Goal: Task Accomplishment & Management: Use online tool/utility

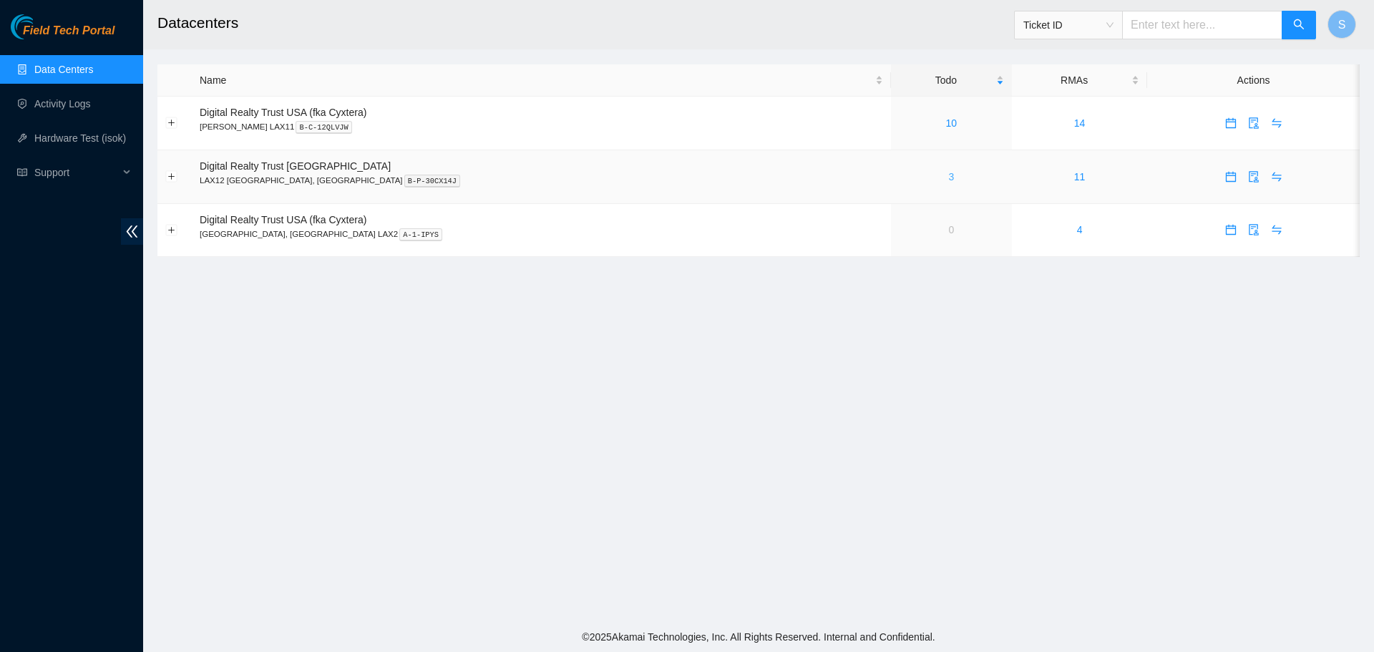
click at [948, 173] on link "3" at bounding box center [951, 176] width 6 height 11
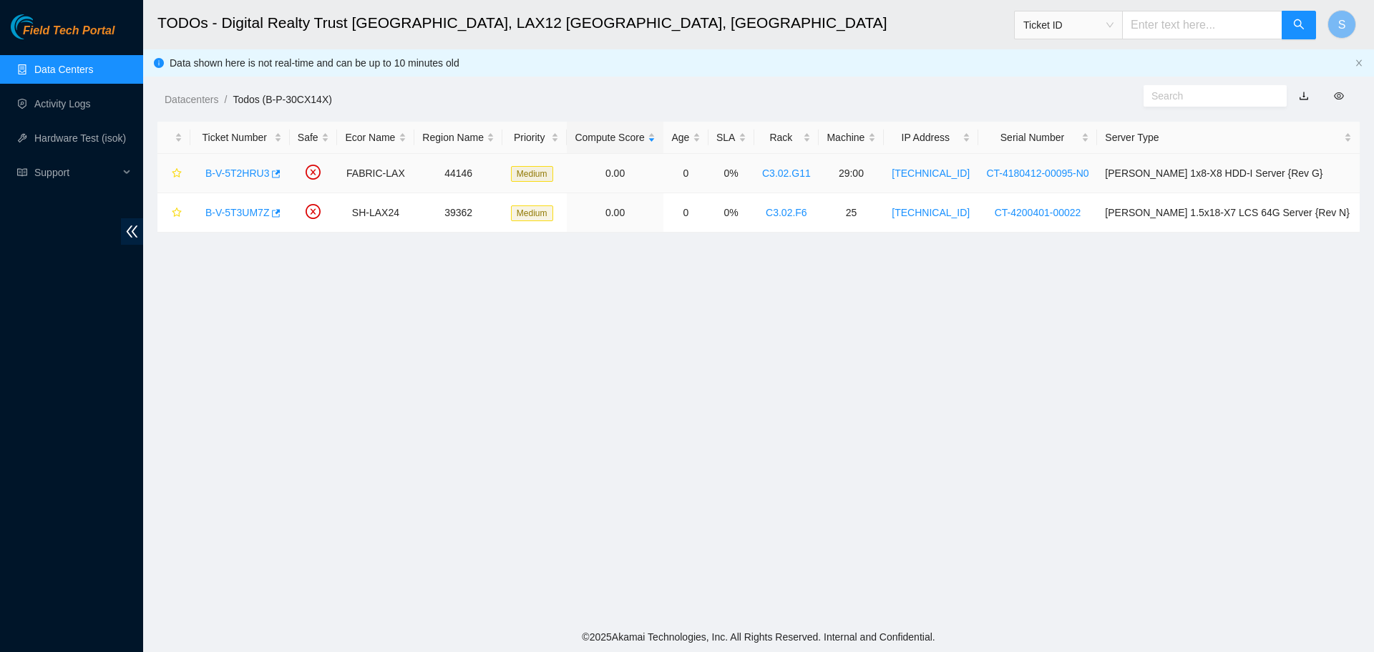
click at [247, 185] on td "B-V-5T2HRU3" at bounding box center [239, 173] width 99 height 39
click at [251, 172] on link "B-V-5T2HRU3" at bounding box center [237, 172] width 64 height 11
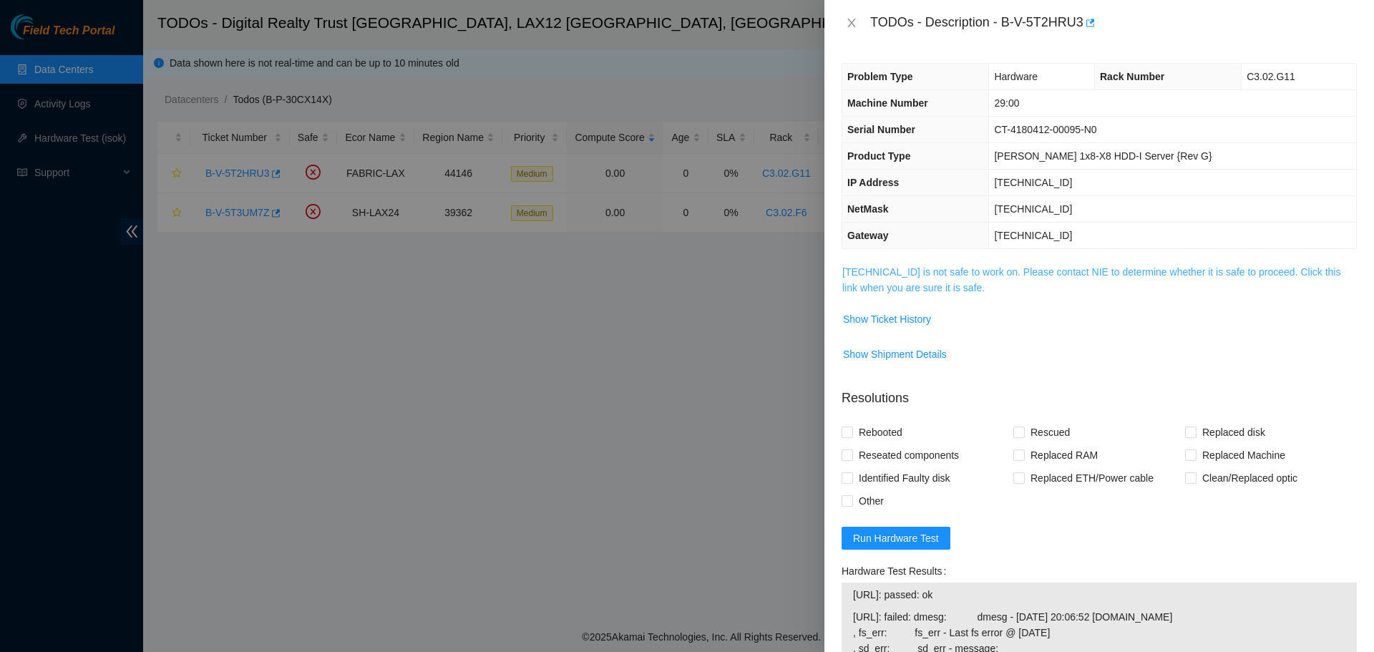
click at [905, 286] on link "23.194.216.60 is not safe to work on. Please contact NIE to determine whether i…" at bounding box center [1091, 279] width 498 height 27
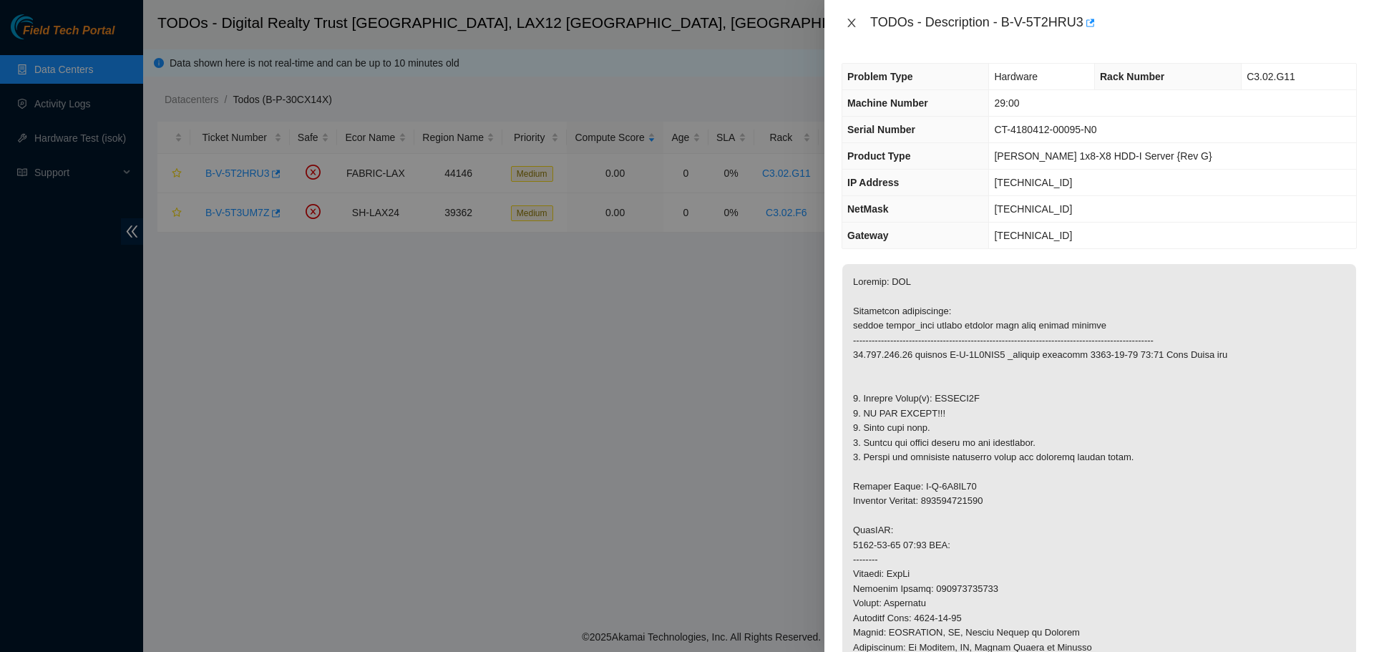
click at [857, 24] on button "Close" at bounding box center [852, 23] width 20 height 14
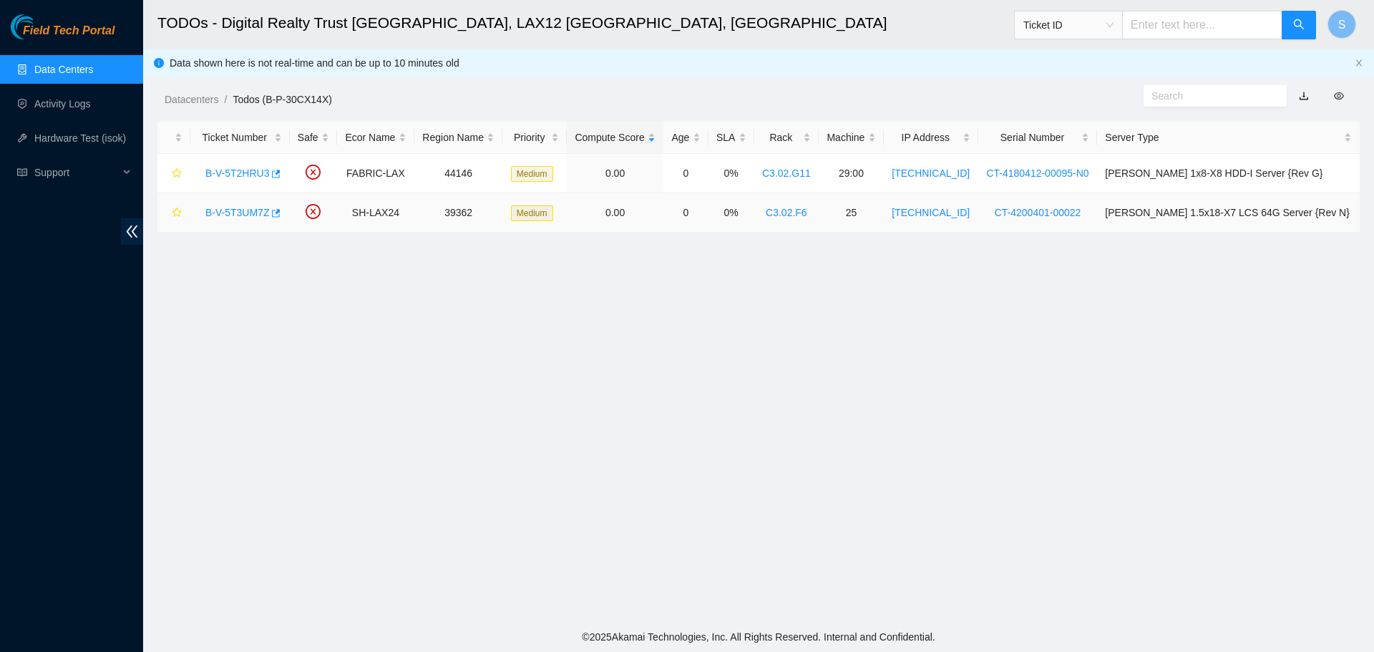
click at [245, 207] on link "B-V-5T3UM7Z" at bounding box center [237, 212] width 64 height 11
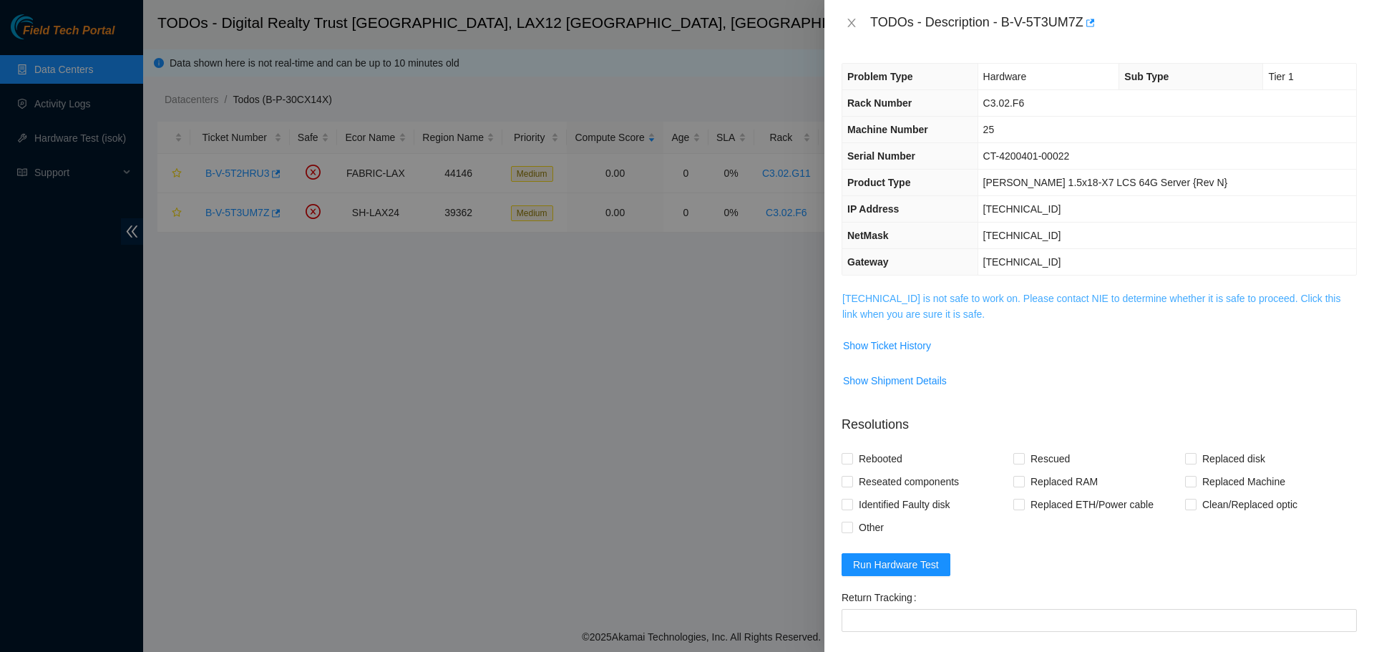
click at [920, 301] on link "184.28.73.166 is not safe to work on. Please contact NIE to determine whether i…" at bounding box center [1091, 306] width 498 height 27
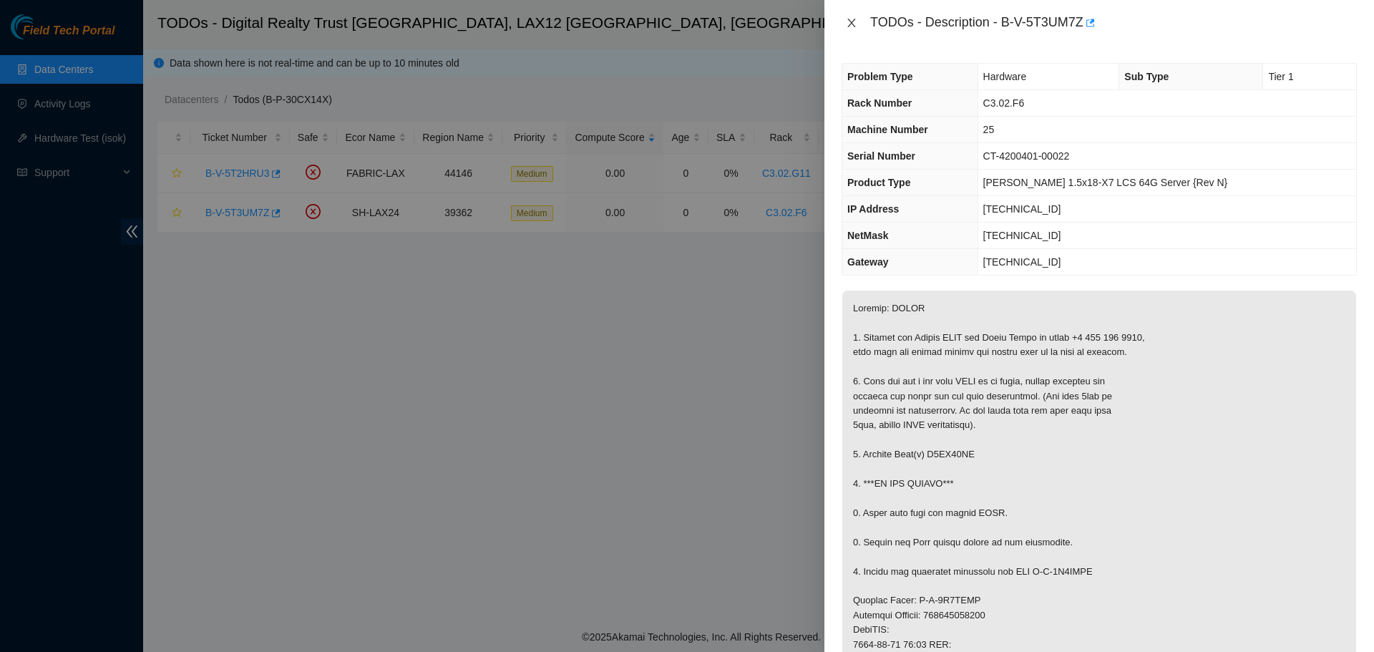
click at [851, 20] on icon "close" at bounding box center [851, 22] width 11 height 11
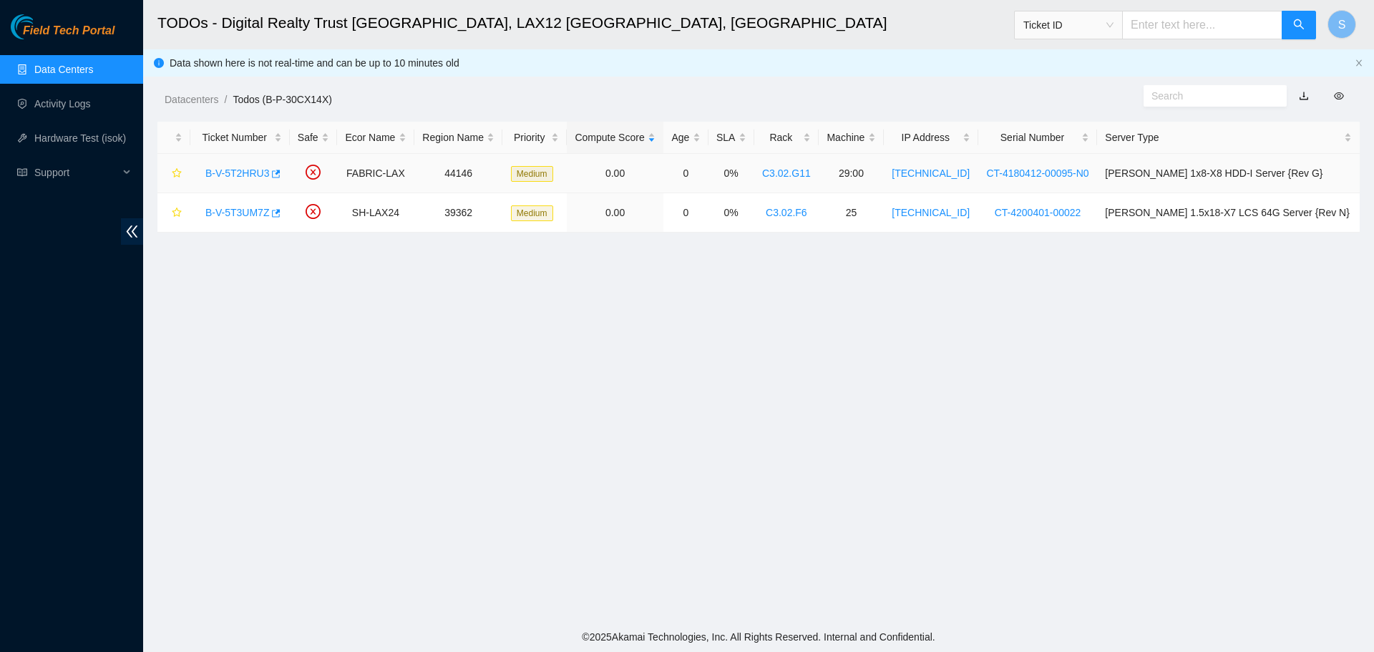
click at [242, 178] on link "B-V-5T2HRU3" at bounding box center [237, 172] width 64 height 11
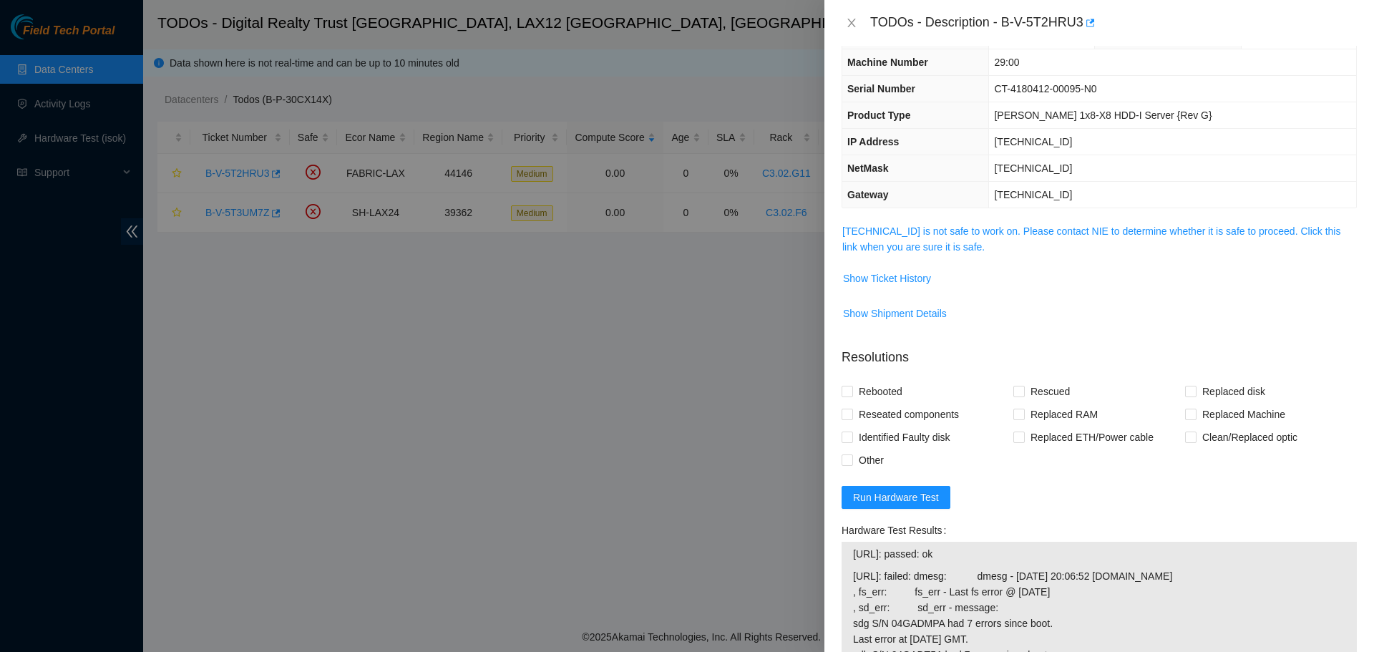
scroll to position [143, 0]
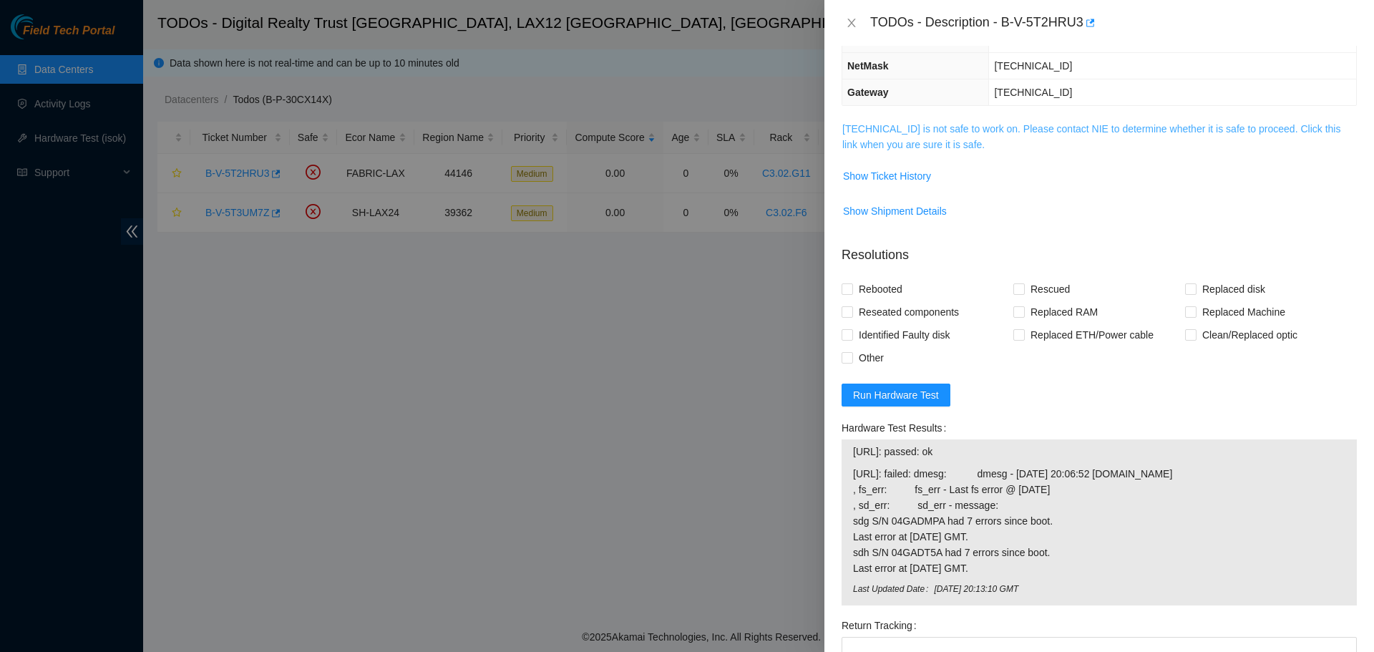
click at [927, 144] on link "23.194.216.60 is not safe to work on. Please contact NIE to determine whether i…" at bounding box center [1091, 136] width 498 height 27
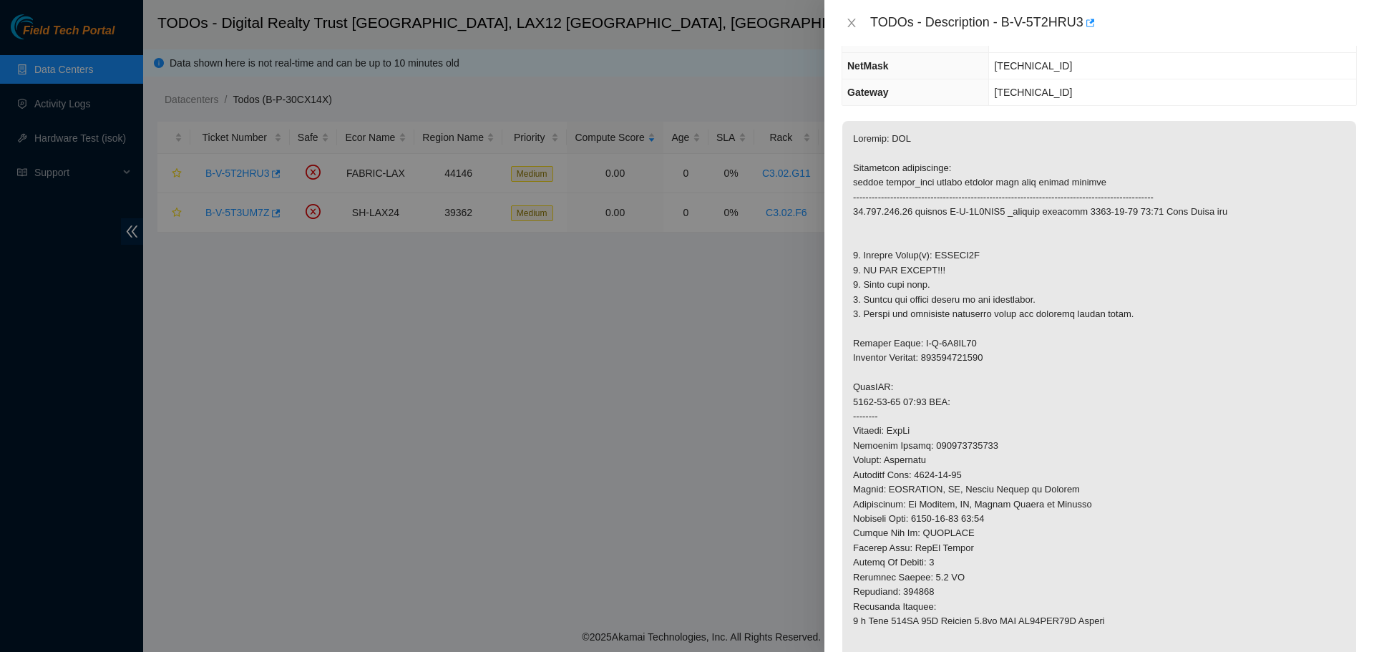
scroll to position [215, 0]
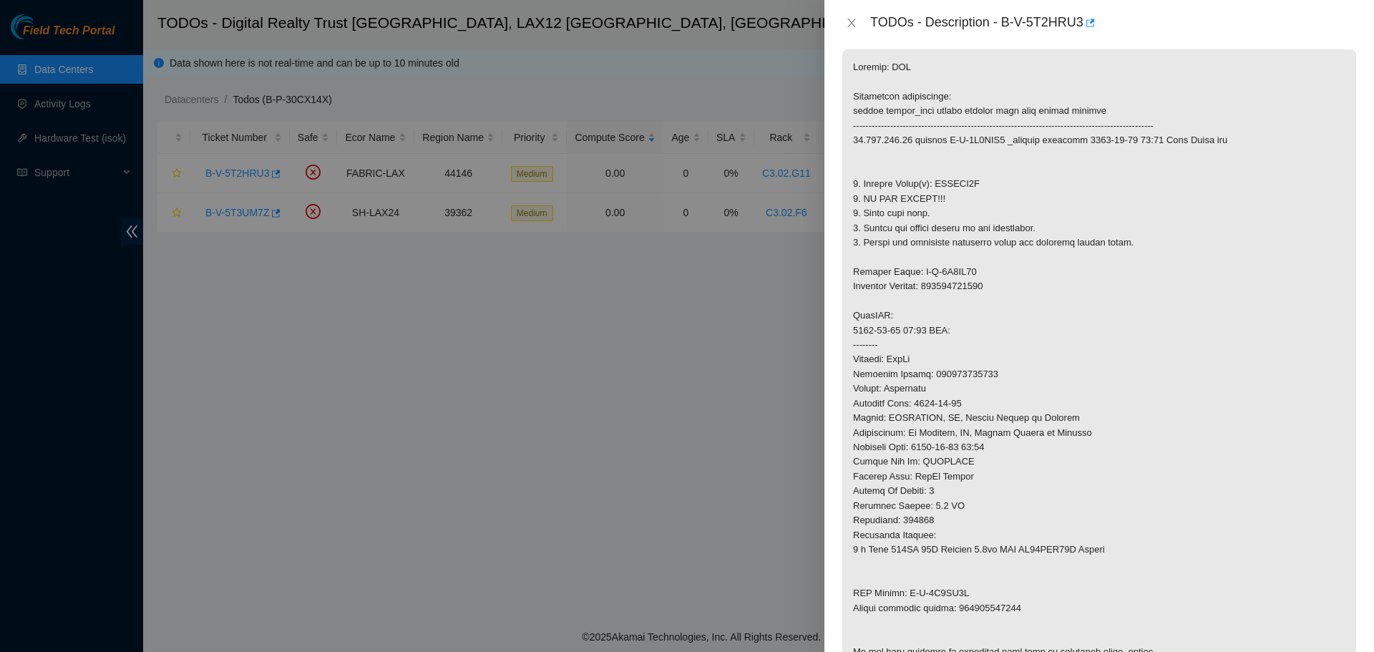
click at [847, 14] on div "TODOs - Description - B-V-5T2HRU3" at bounding box center [1099, 22] width 515 height 23
click at [853, 20] on icon "close" at bounding box center [851, 22] width 11 height 11
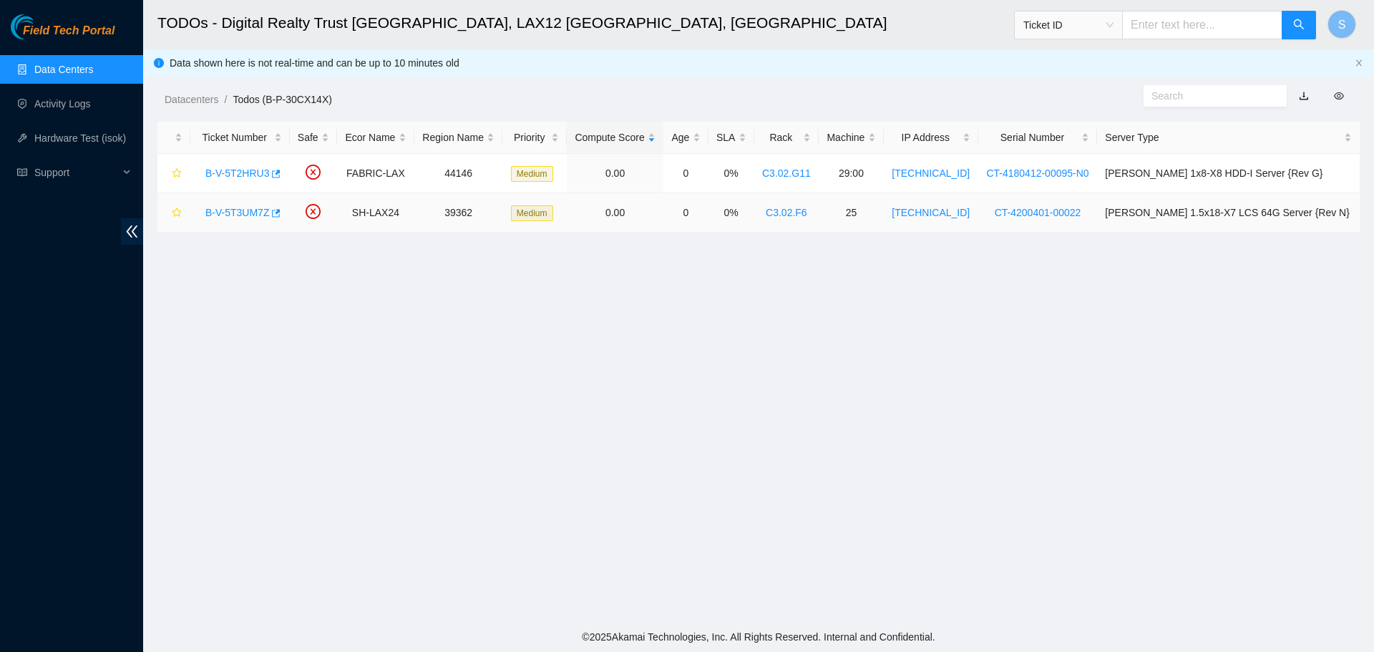
click at [238, 204] on div "B-V-5T3UM7Z" at bounding box center [240, 212] width 84 height 23
click at [239, 208] on link "B-V-5T3UM7Z" at bounding box center [237, 212] width 64 height 11
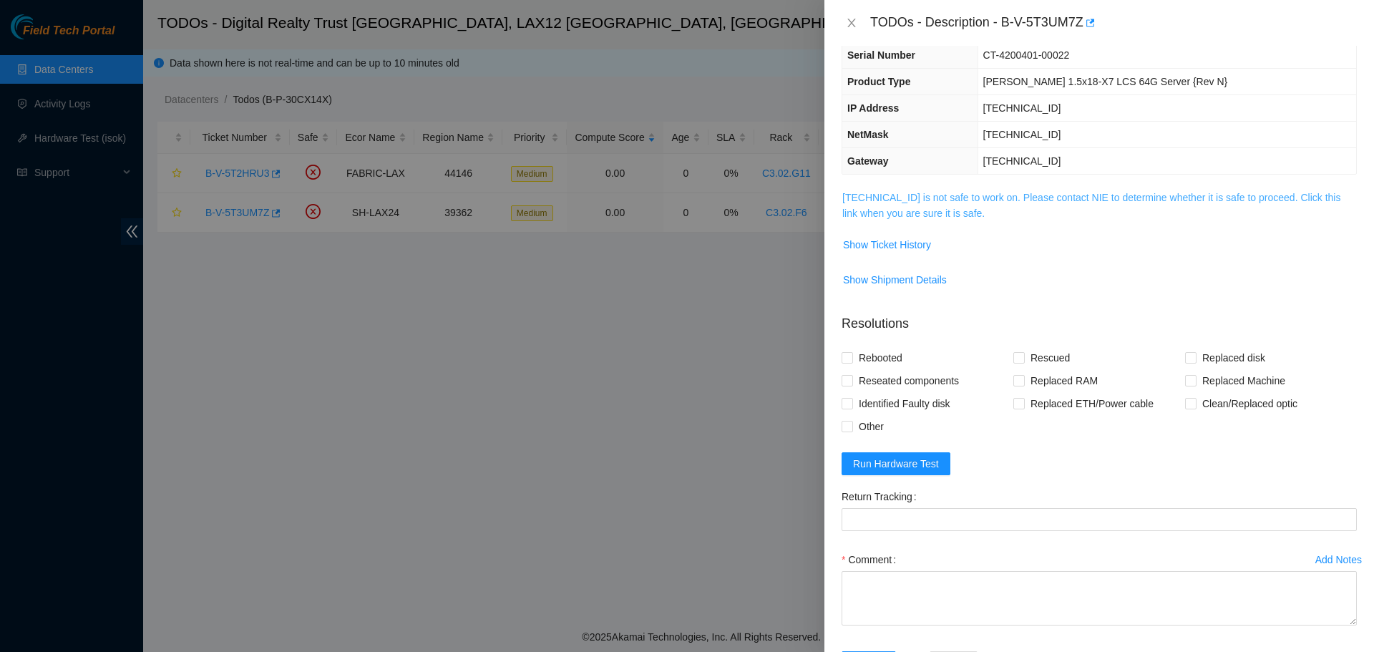
click at [1018, 198] on link "184.28.73.166 is not safe to work on. Please contact NIE to determine whether i…" at bounding box center [1091, 205] width 498 height 27
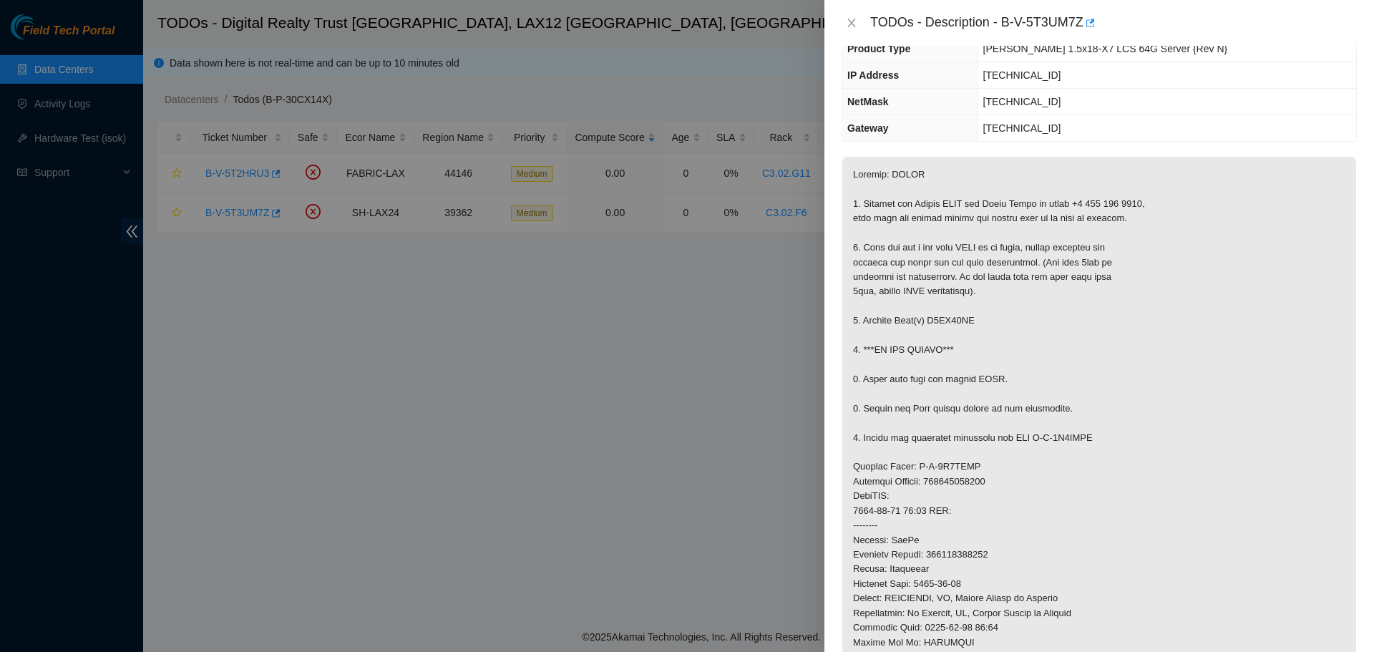
scroll to position [172, 0]
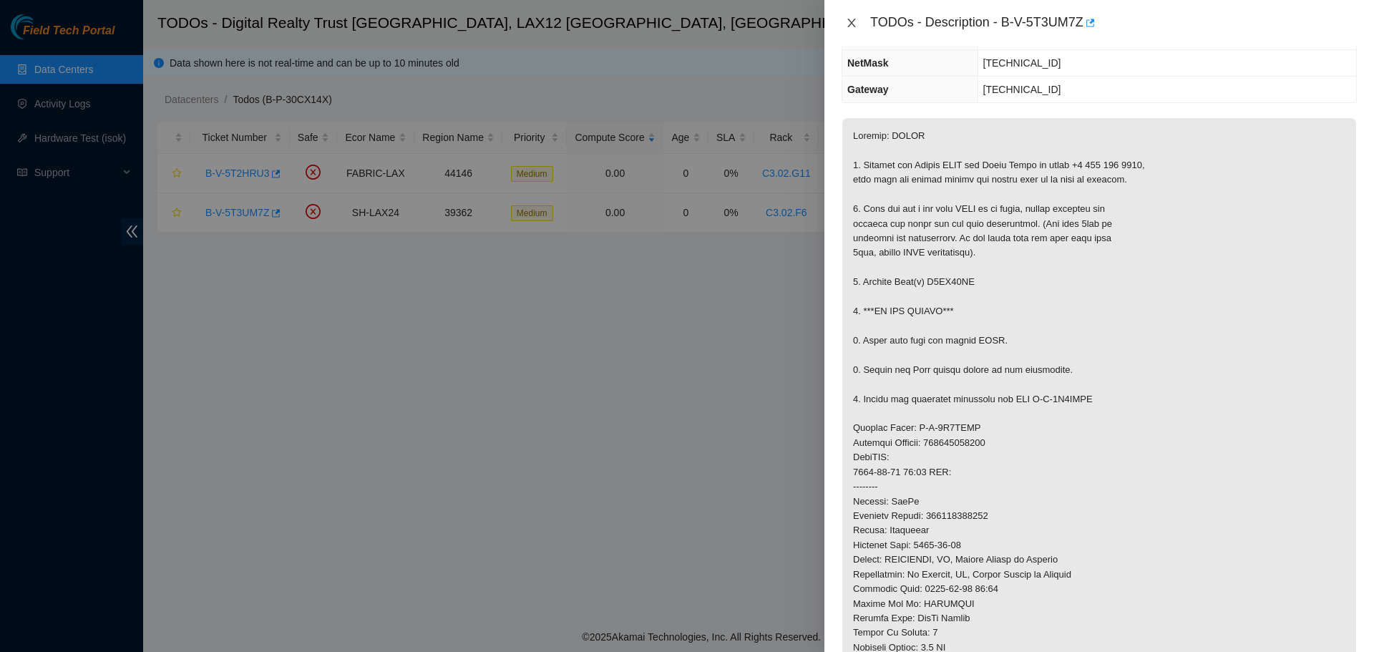
click at [843, 26] on button "Close" at bounding box center [852, 23] width 20 height 14
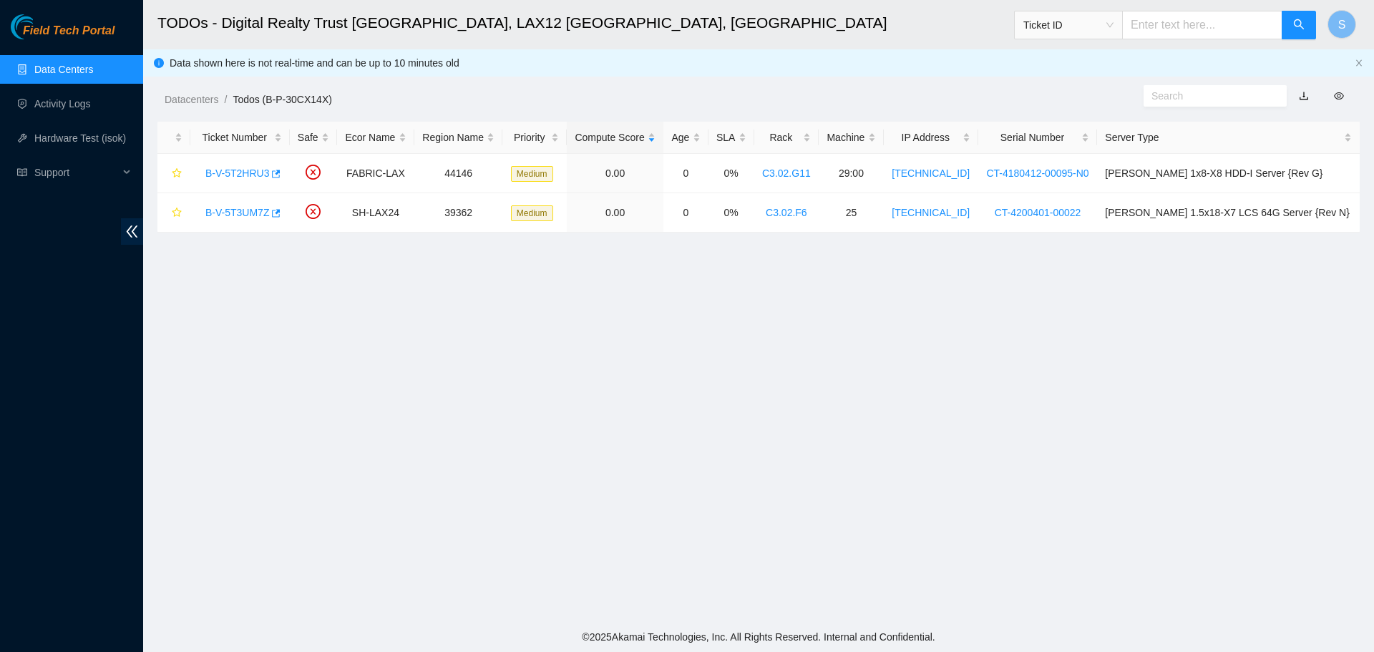
scroll to position [220, 0]
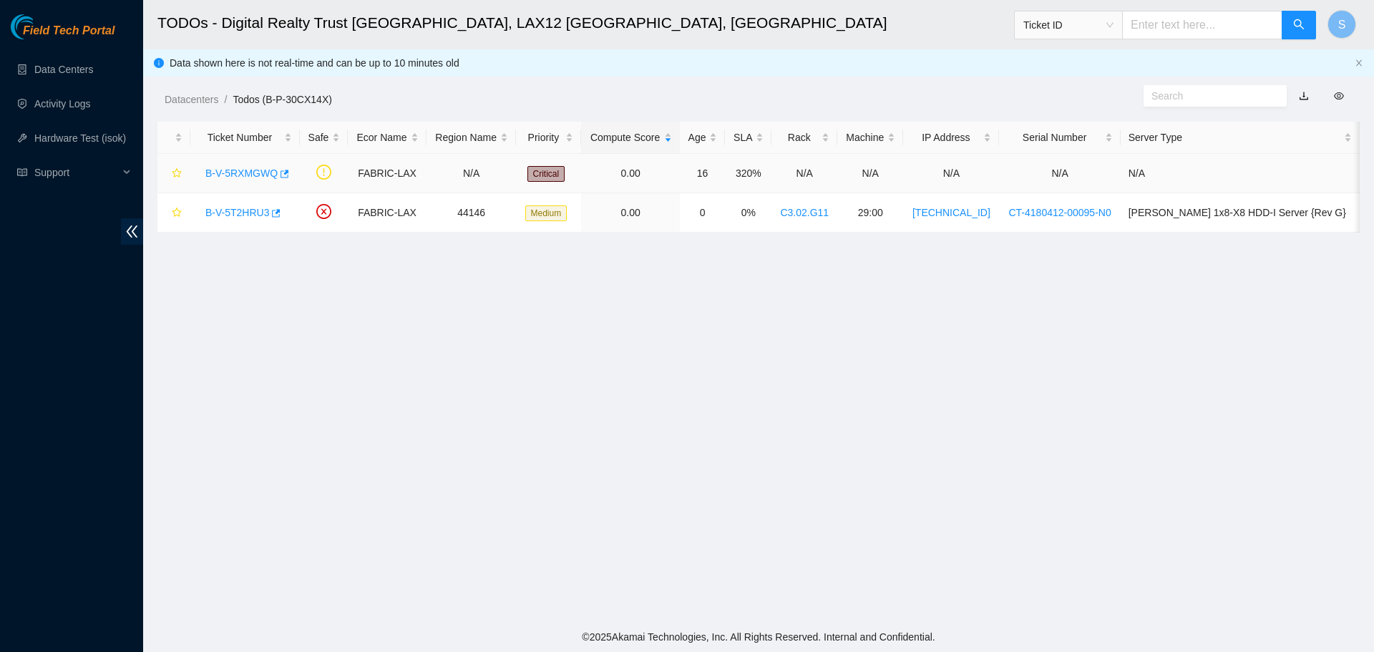
click at [230, 168] on link "B-V-5RXMGWQ" at bounding box center [241, 172] width 72 height 11
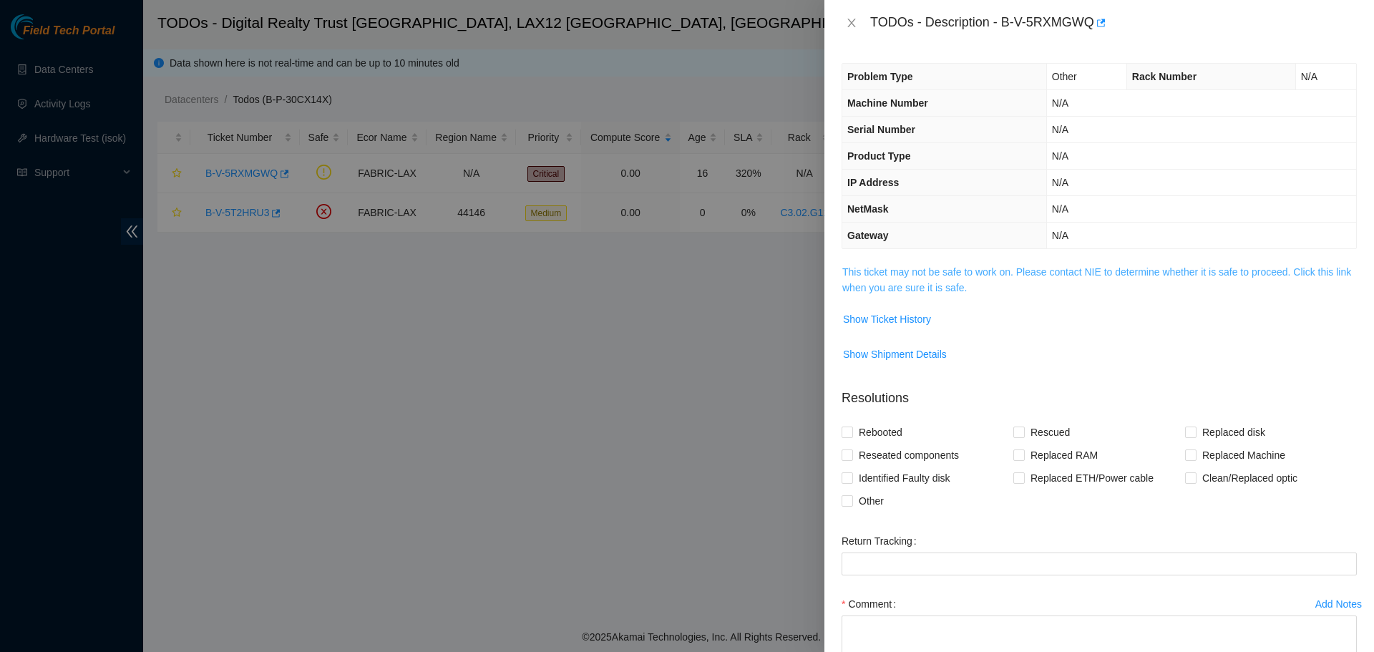
click at [1028, 266] on link "This ticket may not be safe to work on. Please contact NIE to determine whether…" at bounding box center [1096, 279] width 509 height 27
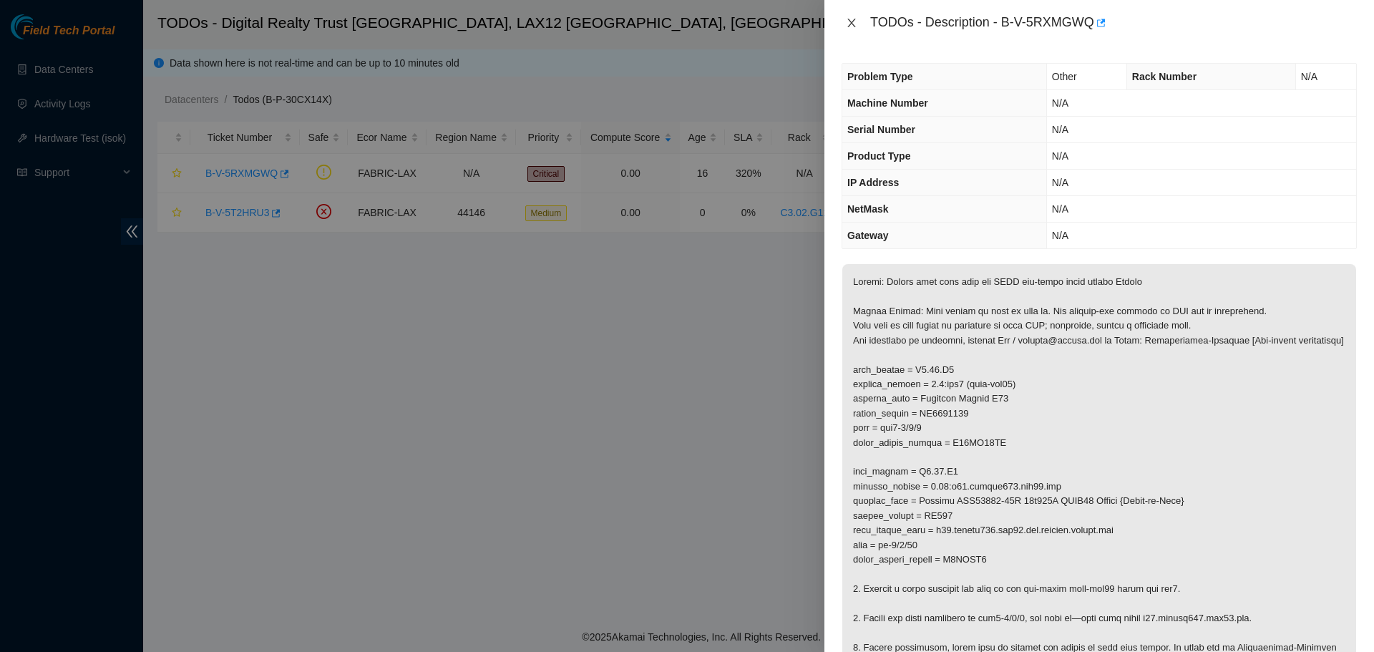
click at [851, 19] on icon "close" at bounding box center [851, 22] width 11 height 11
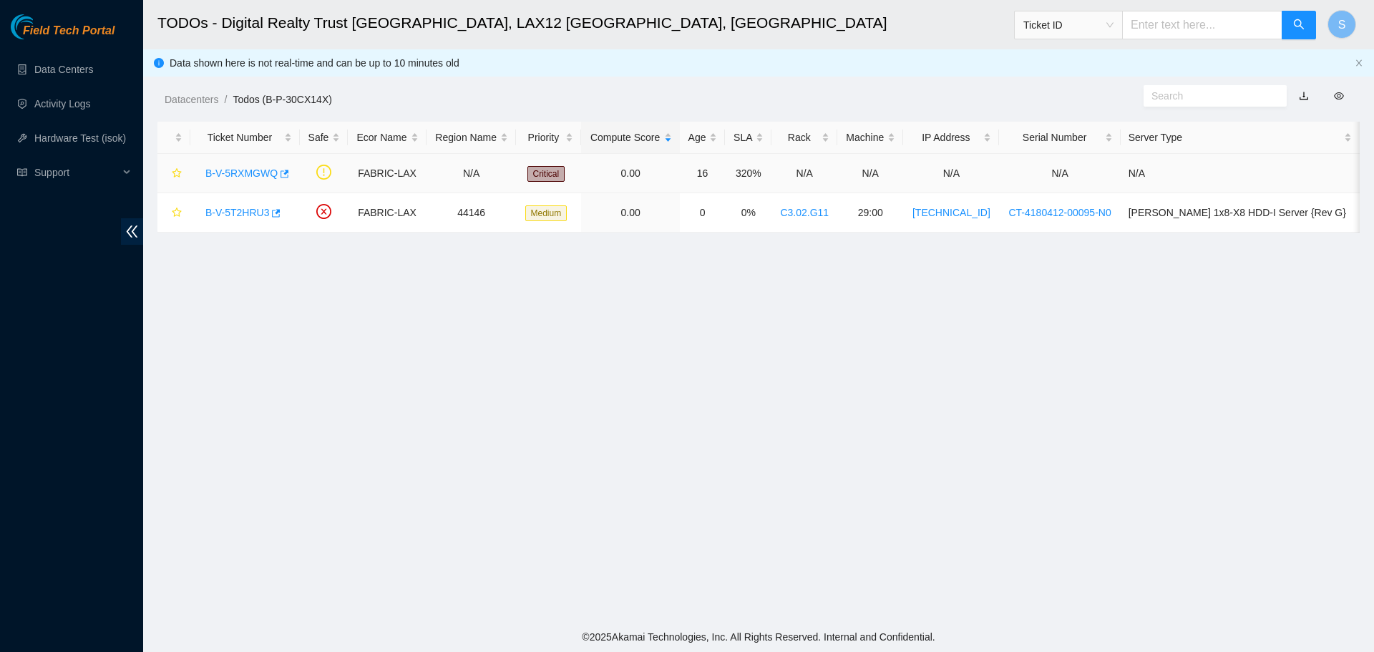
click at [255, 169] on link "B-V-5RXMGWQ" at bounding box center [241, 172] width 72 height 11
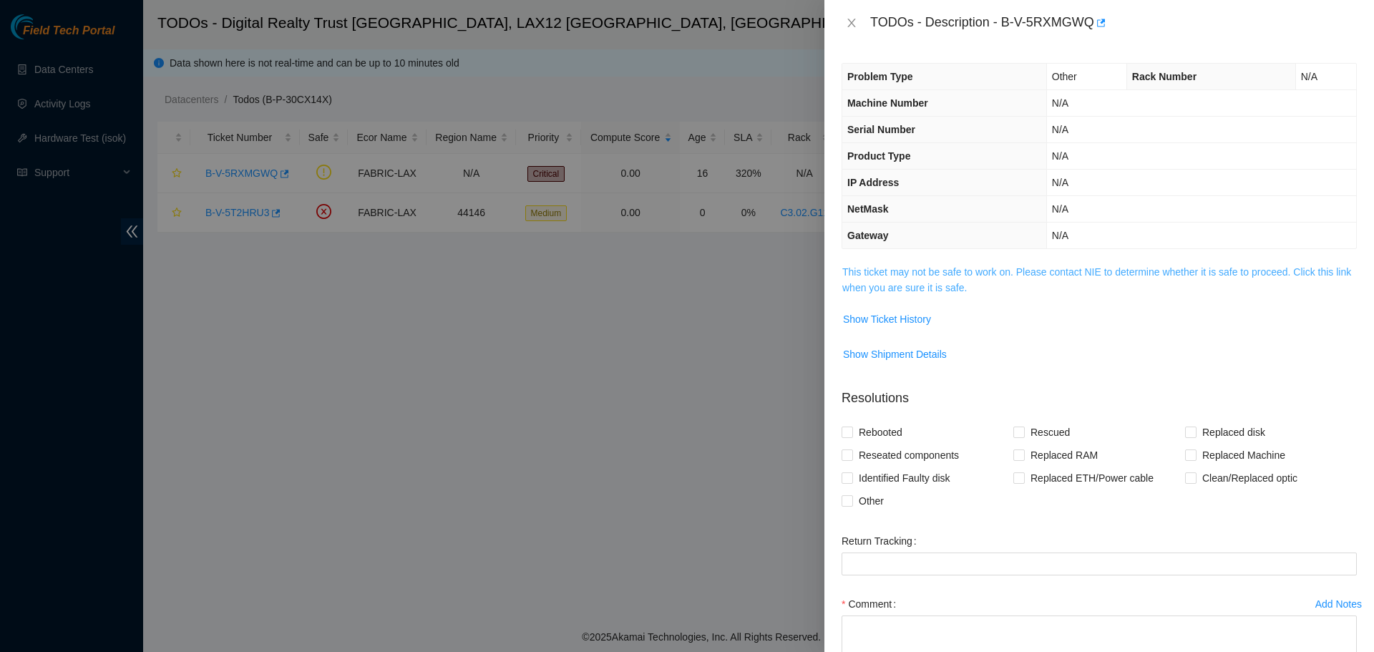
click at [1034, 268] on link "This ticket may not be safe to work on. Please contact NIE to determine whether…" at bounding box center [1096, 279] width 509 height 27
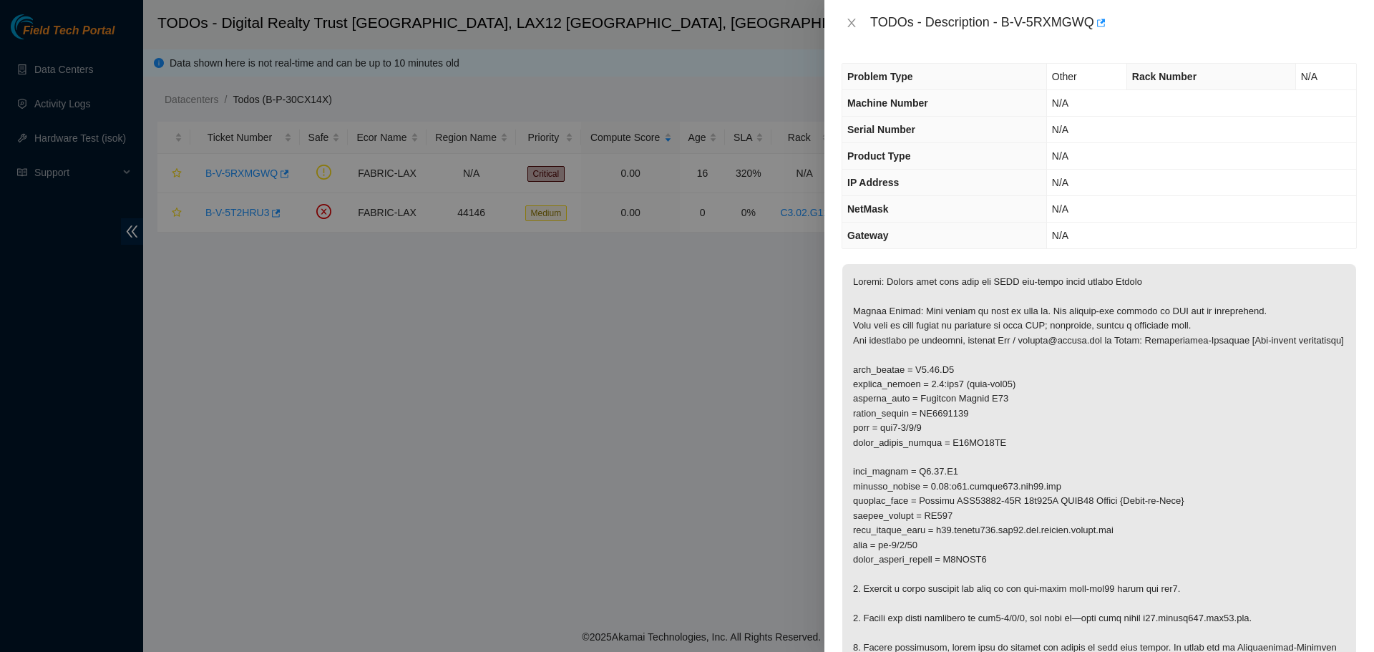
scroll to position [143, 0]
